Goal: Task Accomplishment & Management: Manage account settings

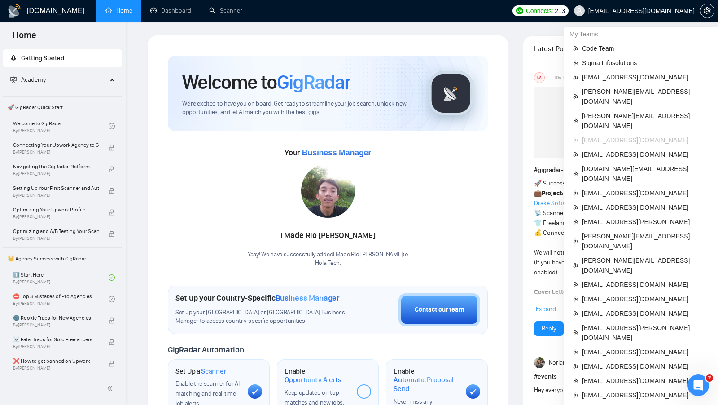
scroll to position [234, 0]
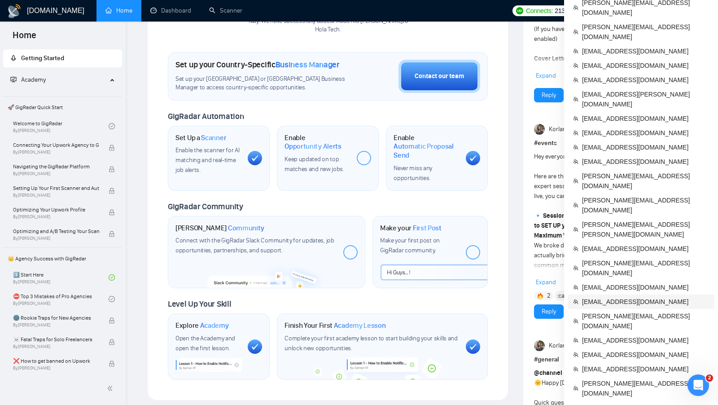
click at [643, 297] on span "serbandv@gmail.com" at bounding box center [645, 302] width 127 height 10
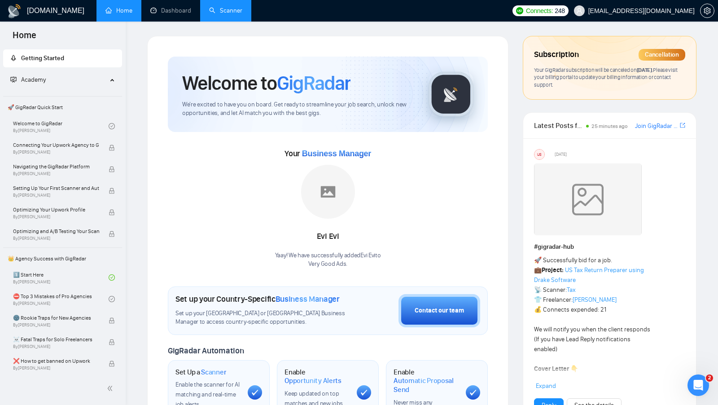
click at [226, 9] on link "Scanner" at bounding box center [225, 11] width 33 height 8
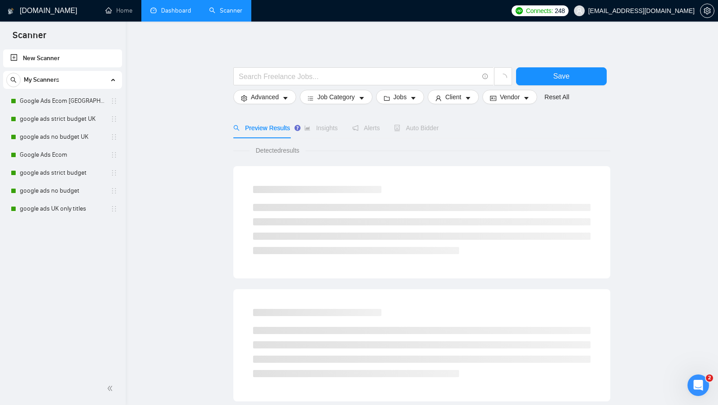
click at [179, 14] on link "Dashboard" at bounding box center [170, 11] width 41 height 8
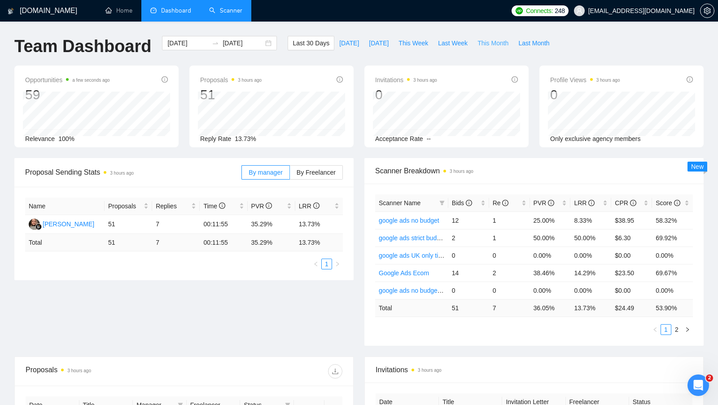
click at [493, 44] on span "This Month" at bounding box center [493, 43] width 31 height 10
type input "2025-09-01"
type input "2025-09-30"
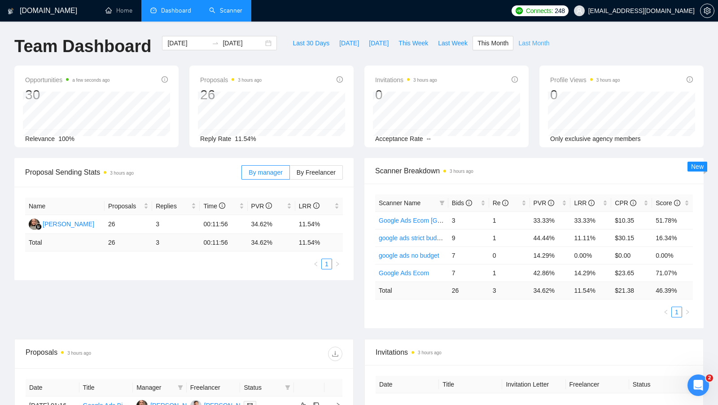
click at [530, 42] on span "Last Month" at bounding box center [533, 43] width 31 height 10
type input "2025-08-01"
type input "2025-08-31"
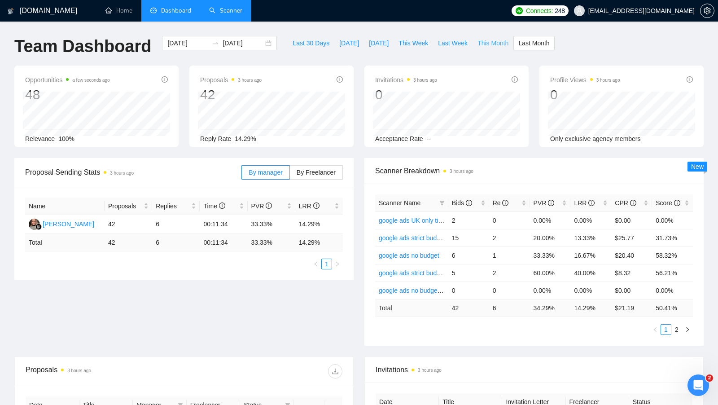
drag, startPoint x: 152, startPoint y: 217, endPoint x: 493, endPoint y: 40, distance: 383.7
click at [493, 40] on span "This Month" at bounding box center [493, 43] width 31 height 10
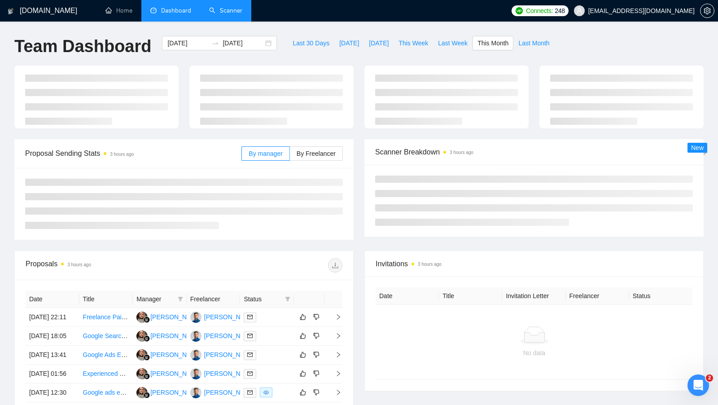
type input "2025-09-01"
type input "2025-09-30"
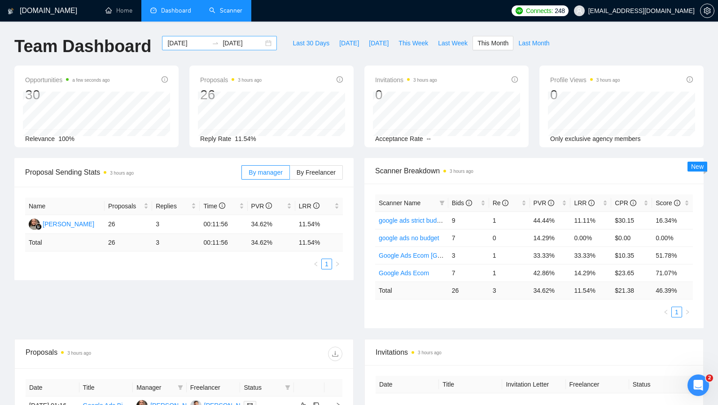
click at [261, 42] on div "2025-09-01 2025-09-30" at bounding box center [219, 43] width 115 height 14
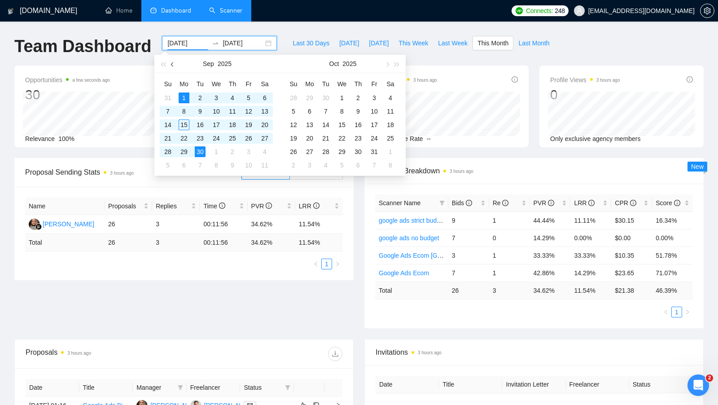
click at [176, 65] on button "button" at bounding box center [173, 64] width 10 height 18
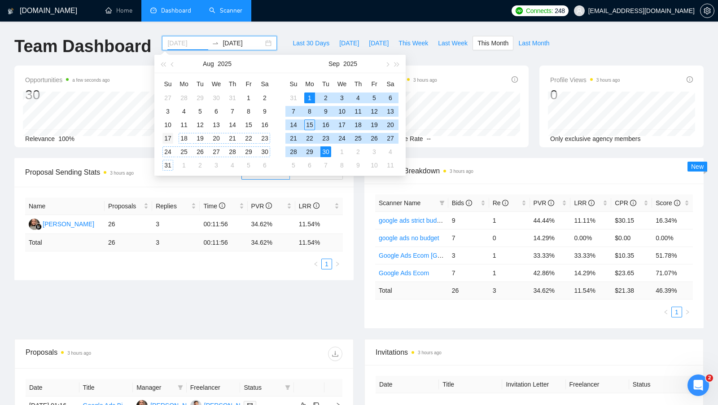
type input "2025-08-17"
click at [173, 137] on div "17" at bounding box center [167, 138] width 11 height 11
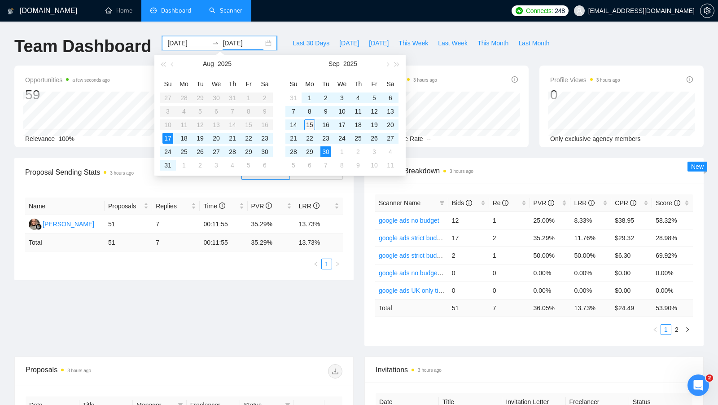
type input "2025-09-15"
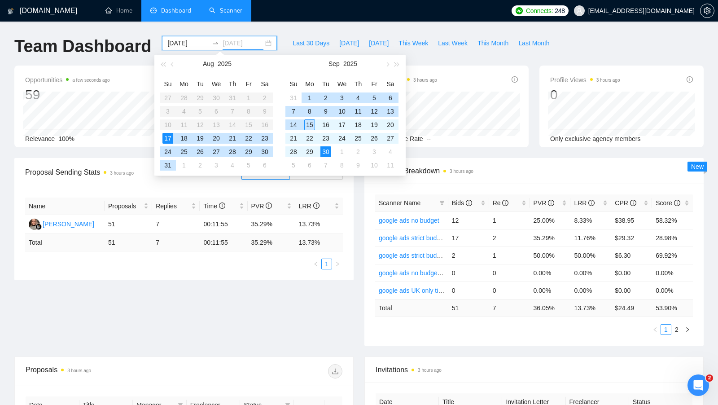
click at [311, 126] on div "15" at bounding box center [309, 124] width 11 height 11
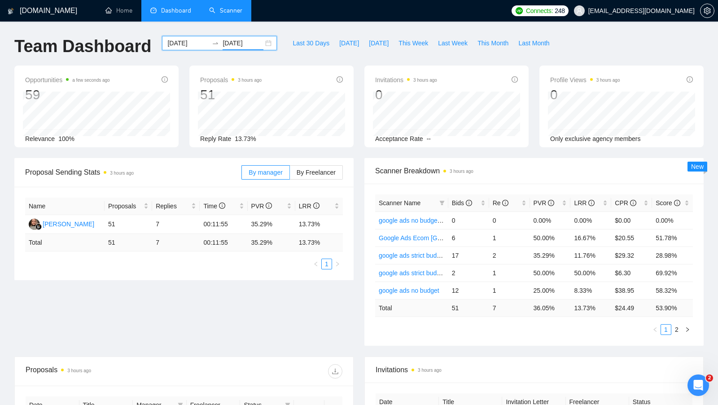
click at [262, 42] on div "2025-08-17 2025-09-15" at bounding box center [219, 43] width 115 height 14
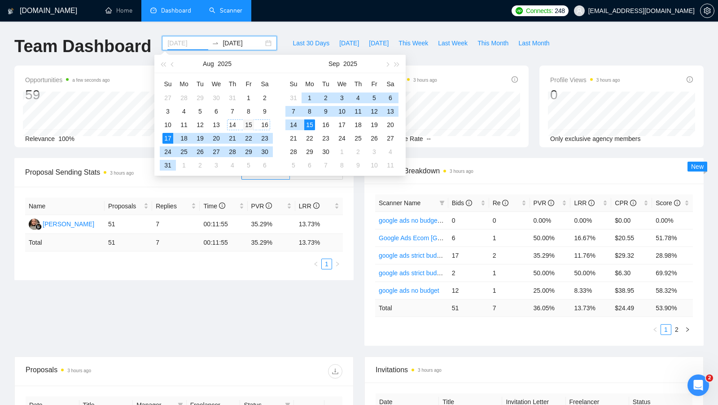
type input "2025-08-15"
click at [246, 125] on div "15" at bounding box center [248, 124] width 11 height 11
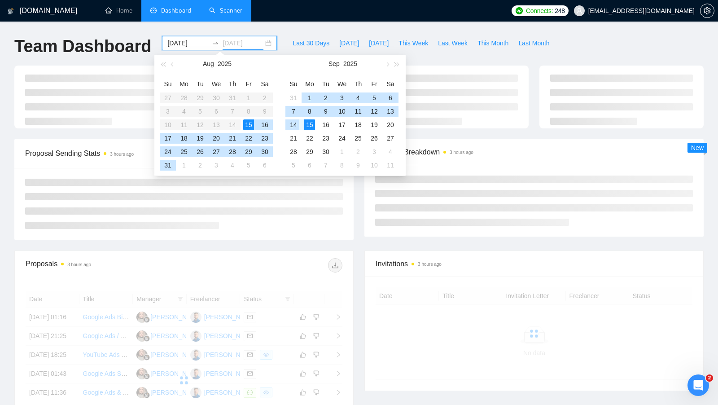
type input "2025-09-15"
click at [312, 124] on div "15" at bounding box center [309, 124] width 11 height 11
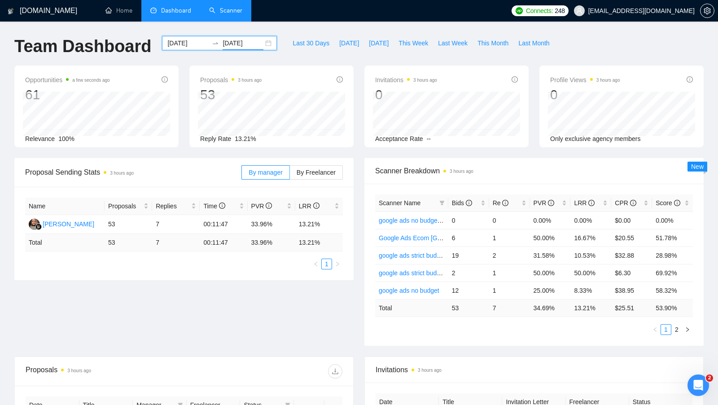
click at [259, 43] on div "2025-08-15 2025-09-15" at bounding box center [219, 43] width 115 height 14
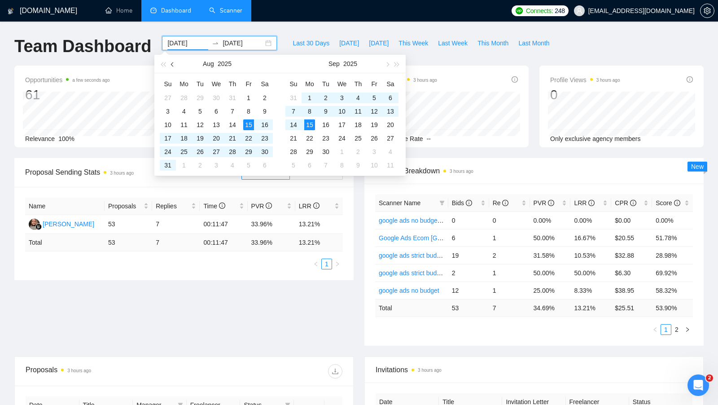
click at [171, 66] on button "button" at bounding box center [173, 64] width 10 height 18
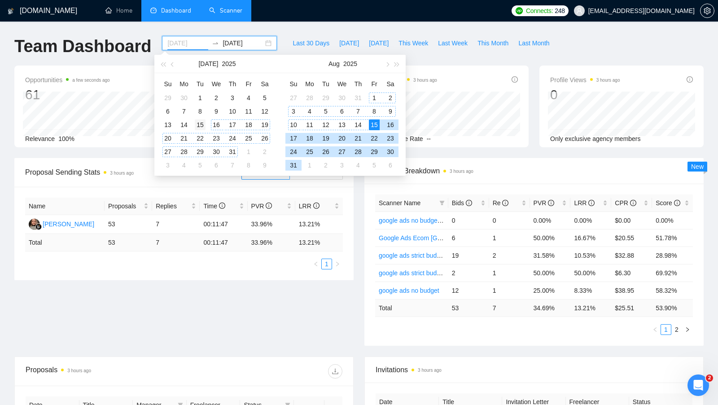
type input "2025-07-15"
click at [202, 123] on div "15" at bounding box center [200, 124] width 11 height 11
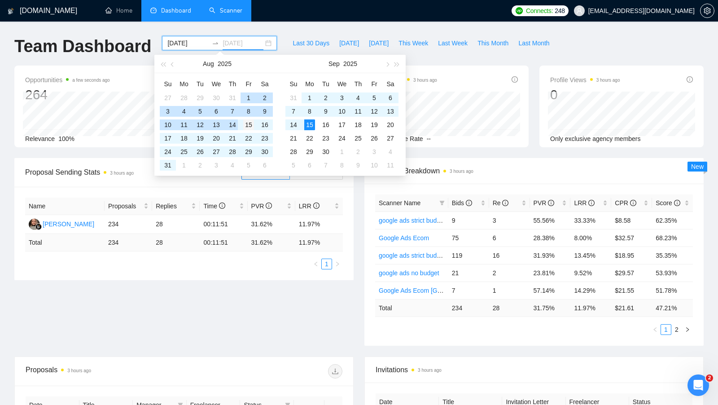
type input "2025-08-15"
click at [246, 124] on div "15" at bounding box center [248, 124] width 11 height 11
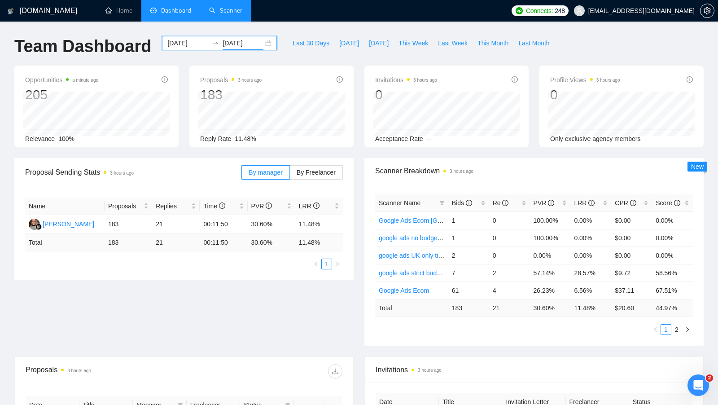
click at [263, 46] on div "2025-07-15 2025-08-15" at bounding box center [219, 43] width 115 height 14
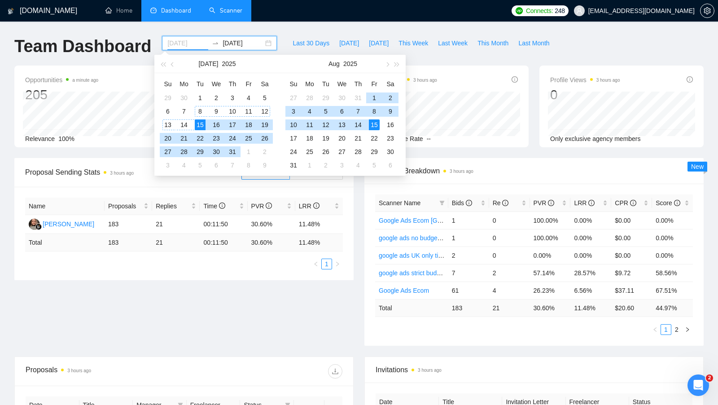
type input "2025-07-15"
click at [201, 121] on div "15" at bounding box center [200, 124] width 11 height 11
type input "2025-08-14"
click at [356, 123] on div "14" at bounding box center [358, 124] width 11 height 11
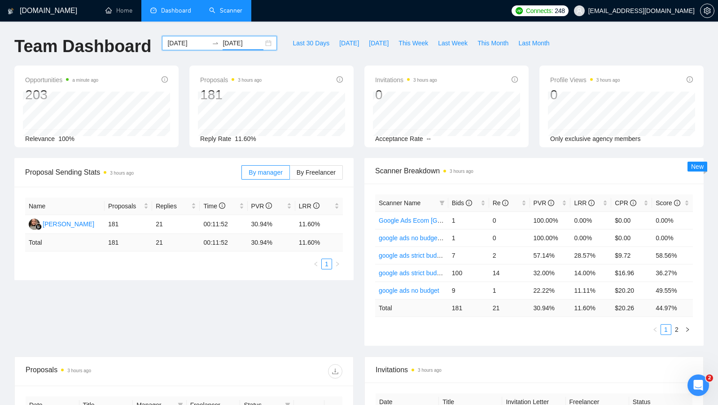
click at [267, 44] on div "2025-07-15 2025-08-14" at bounding box center [219, 43] width 115 height 14
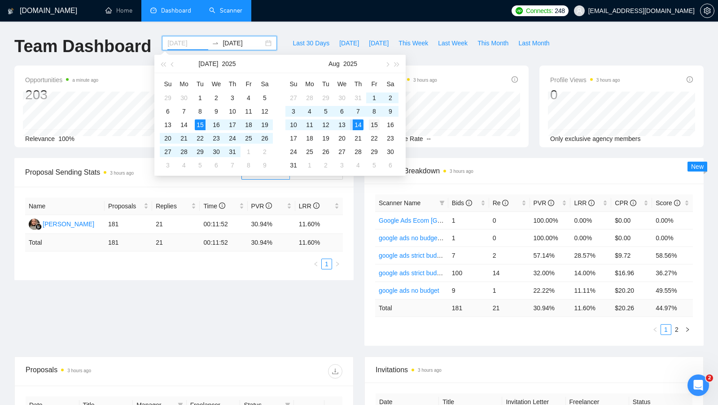
type input "2025-08-15"
click at [372, 123] on div "15" at bounding box center [374, 124] width 11 height 11
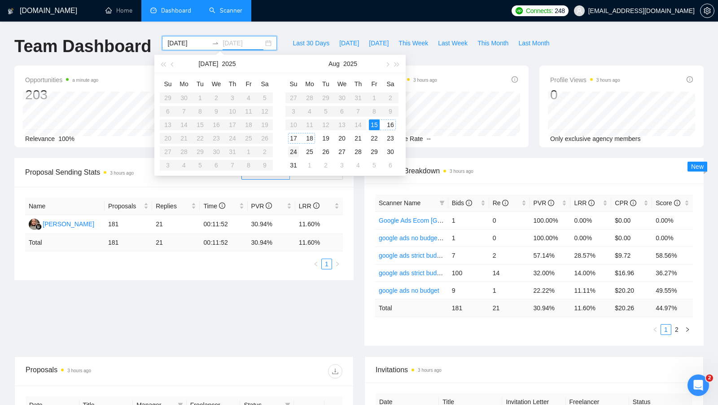
type input "2025-08-24"
type input "2025-08-20"
click at [389, 66] on button "button" at bounding box center [387, 64] width 10 height 18
type input "2025-09-15"
click at [312, 127] on div "15" at bounding box center [309, 124] width 11 height 11
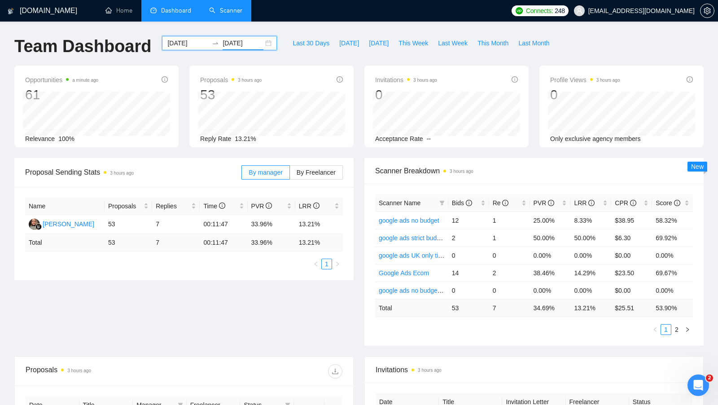
click at [354, 227] on div "Proposal Sending Stats 3 hours ago By manager By Freelancer Name Proposals Repl…" at bounding box center [184, 219] width 350 height 122
click at [262, 44] on div "2025-08-15 2025-09-15" at bounding box center [219, 43] width 115 height 14
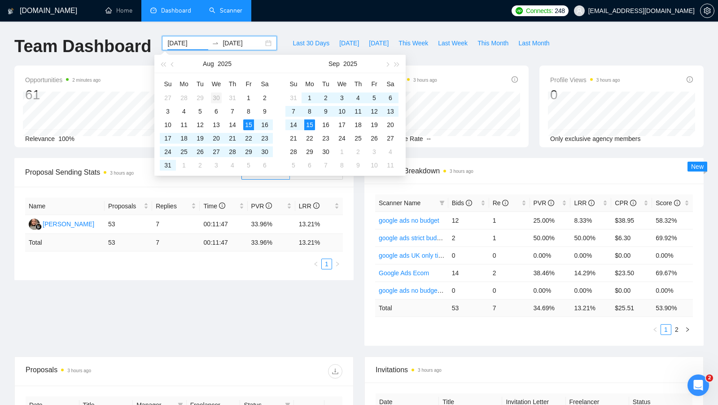
type input "2025-07-30"
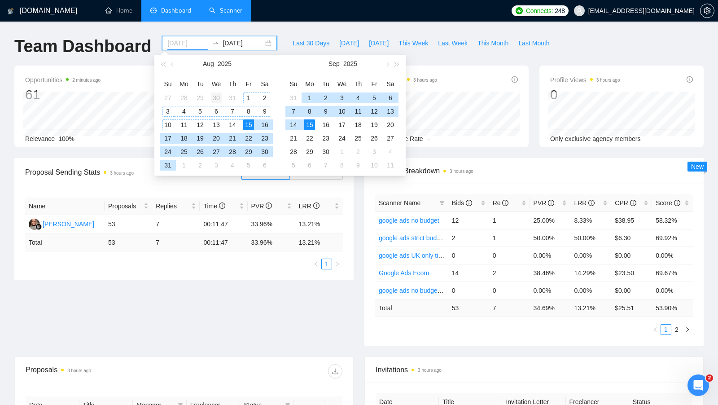
click at [219, 95] on div "30" at bounding box center [216, 97] width 11 height 11
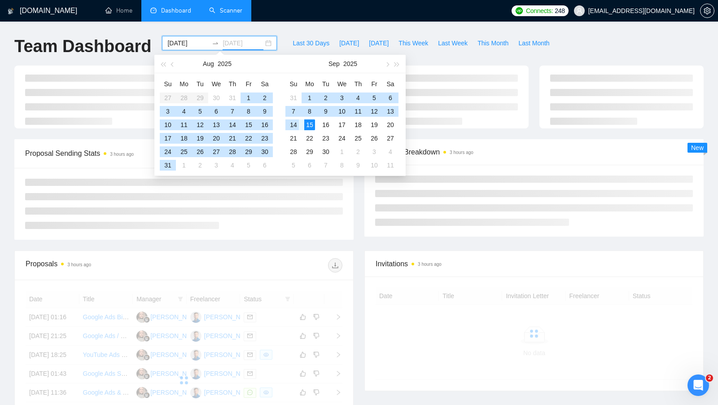
type input "2025-09-15"
click at [309, 126] on div "15" at bounding box center [309, 124] width 11 height 11
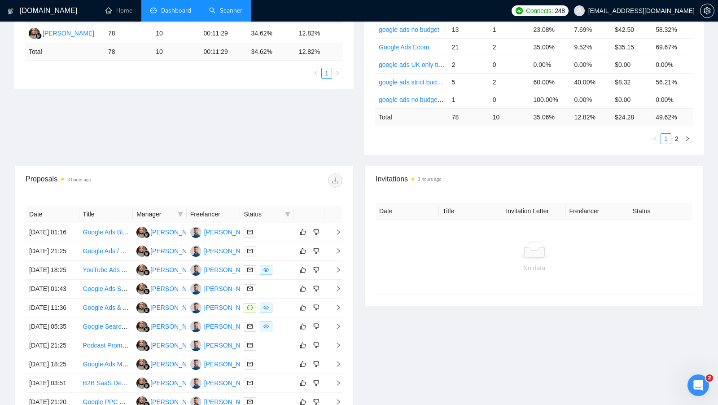
scroll to position [198, 0]
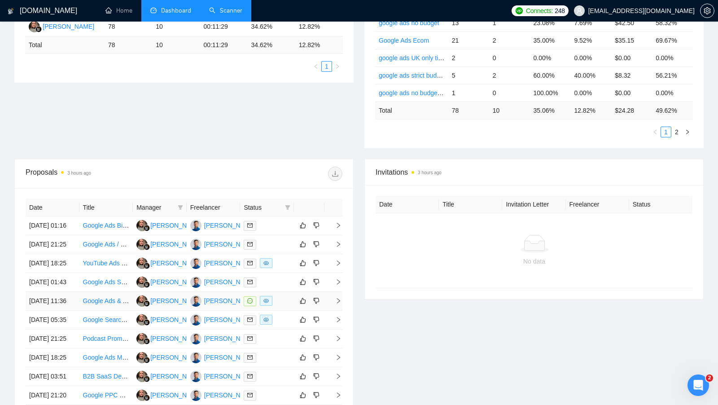
click at [288, 311] on td at bounding box center [267, 301] width 54 height 19
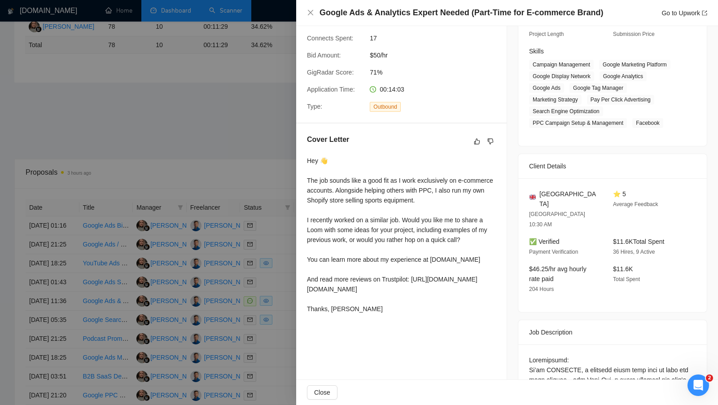
scroll to position [135, 0]
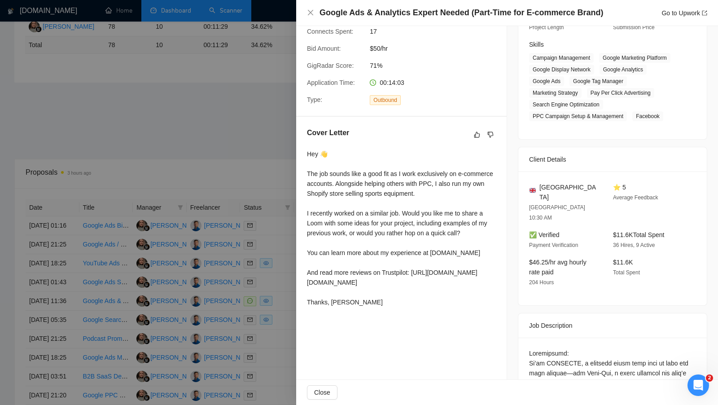
click at [204, 168] on div at bounding box center [359, 202] width 718 height 405
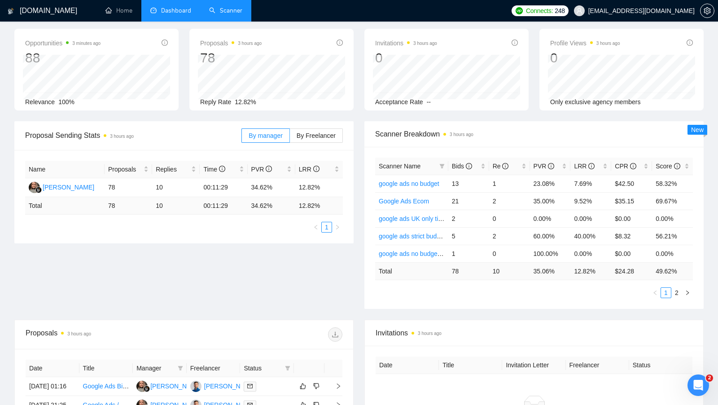
scroll to position [0, 0]
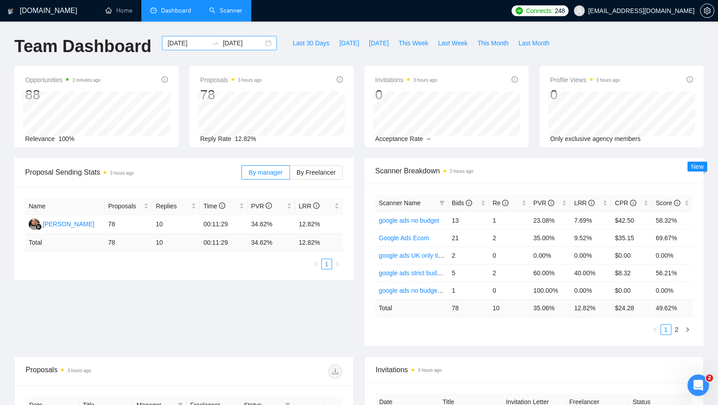
click at [261, 44] on div "2025-07-30 2025-09-15" at bounding box center [219, 43] width 115 height 14
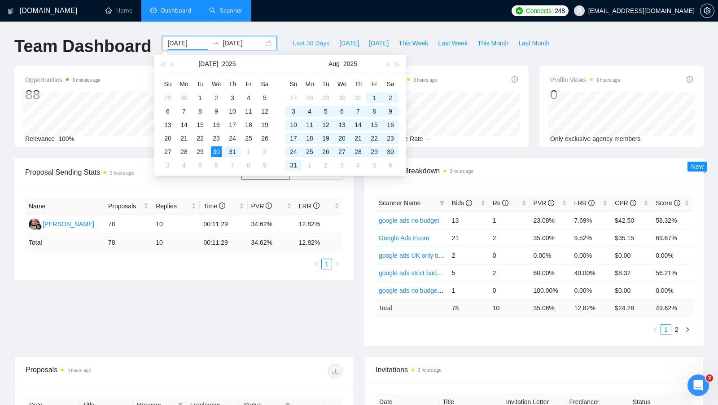
click at [294, 42] on span "Last 30 Days" at bounding box center [311, 43] width 37 height 10
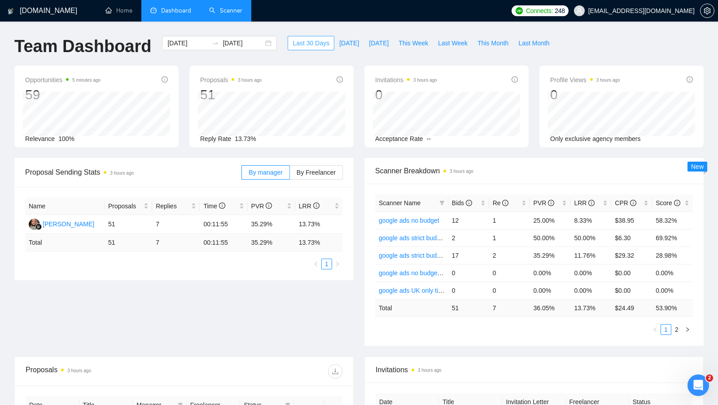
click at [294, 47] on span "Last 30 Days" at bounding box center [311, 43] width 37 height 10
click at [261, 43] on div "2025-08-16 2025-09-15" at bounding box center [219, 43] width 115 height 14
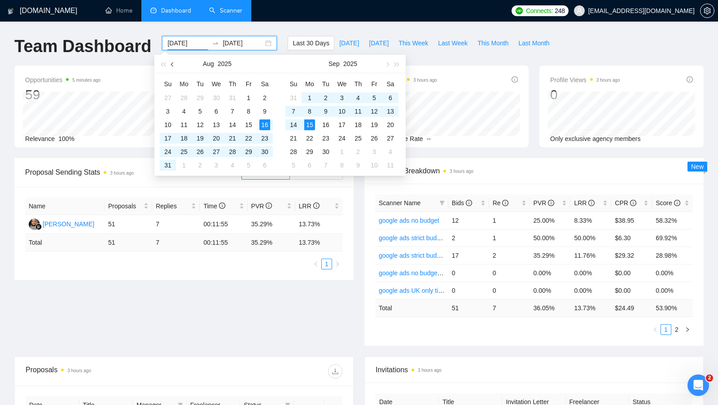
click at [171, 68] on button "button" at bounding box center [173, 64] width 10 height 18
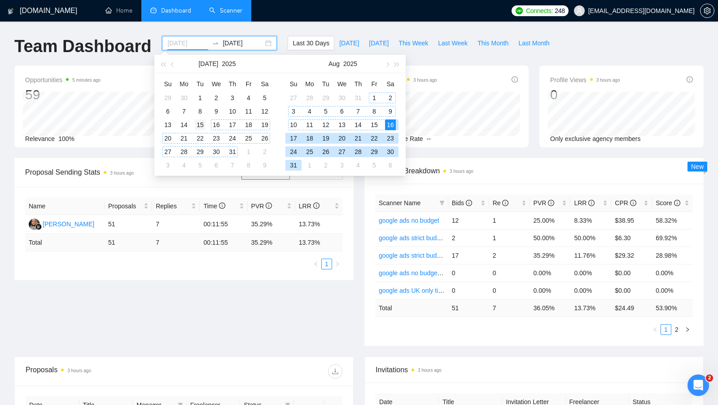
type input "2025-07-15"
click at [203, 123] on div "15" at bounding box center [200, 124] width 11 height 11
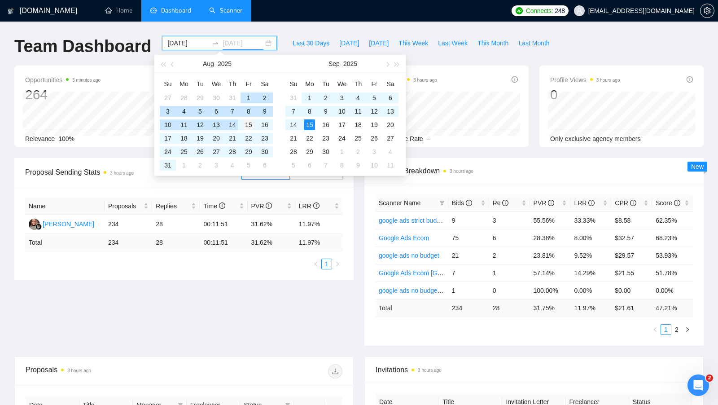
type input "2025-08-15"
click at [243, 127] on div "15" at bounding box center [248, 124] width 11 height 11
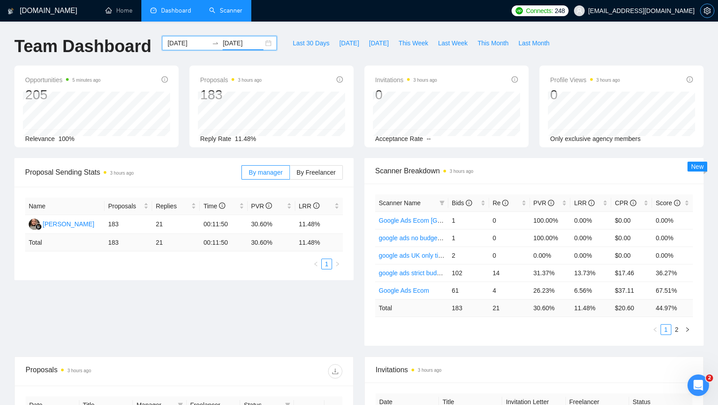
click at [707, 9] on icon "setting" at bounding box center [707, 10] width 7 height 7
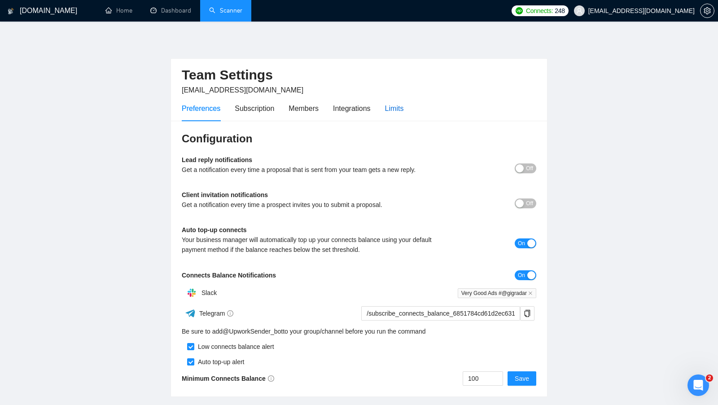
click at [389, 103] on div "Limits" at bounding box center [394, 108] width 19 height 11
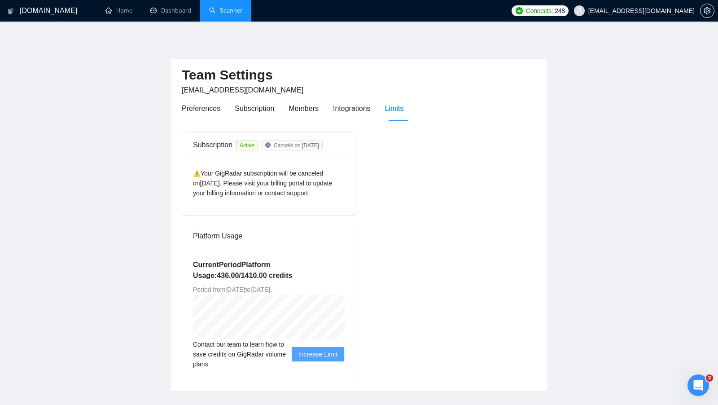
click at [549, 49] on main "Team Settings serbandv@gmail.com Preferences Subscription Members Integrations …" at bounding box center [358, 214] width 689 height 356
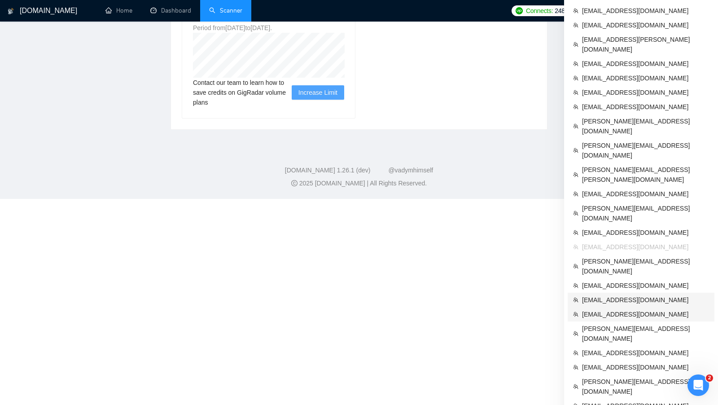
scroll to position [237, 0]
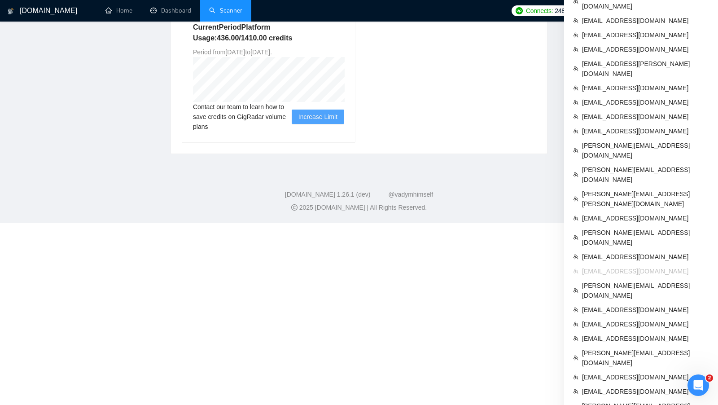
click at [628, 266] on span "serbandv@gmail.com" at bounding box center [645, 271] width 127 height 10
copy ul "serbandv@gmail.com"
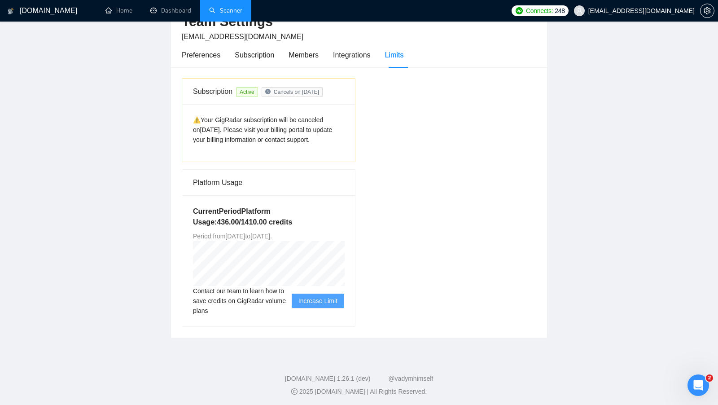
scroll to position [0, 0]
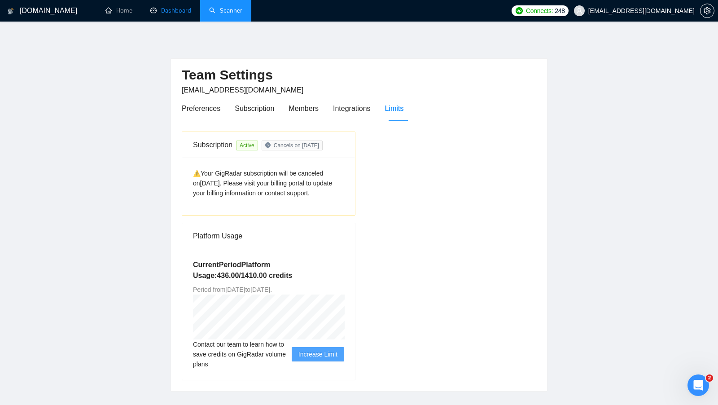
click at [183, 11] on link "Dashboard" at bounding box center [170, 11] width 41 height 8
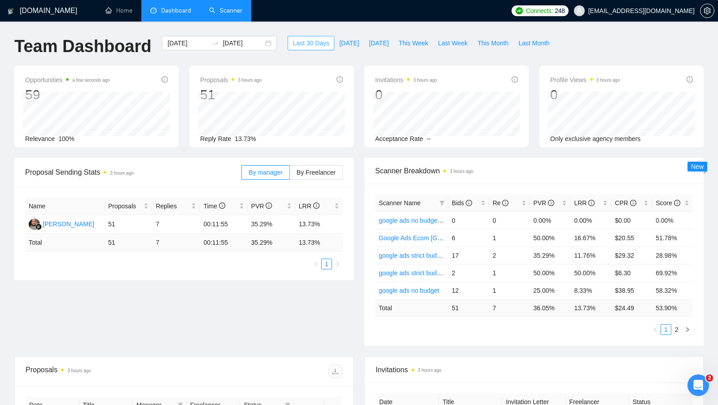
click at [307, 48] on button "Last 30 Days" at bounding box center [311, 43] width 47 height 14
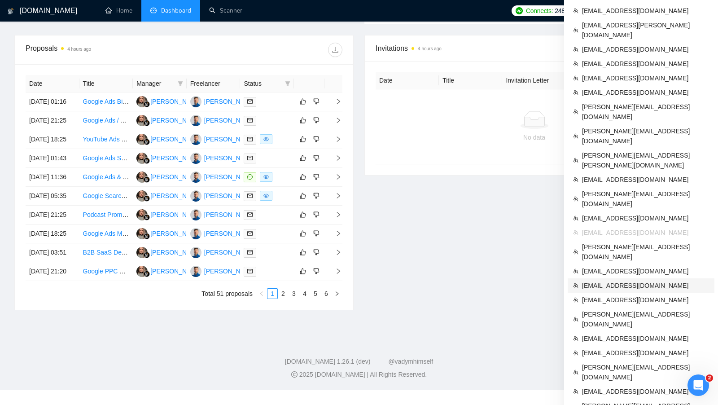
scroll to position [387, 0]
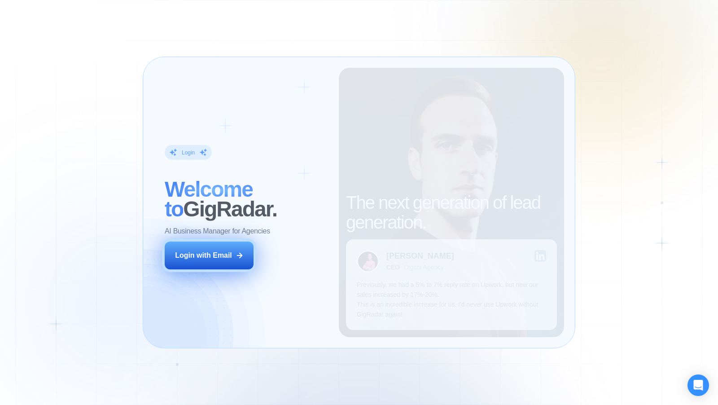
click at [227, 256] on div "Login with Email" at bounding box center [203, 255] width 57 height 10
